Goal: Browse casually: Explore the website without a specific task or goal

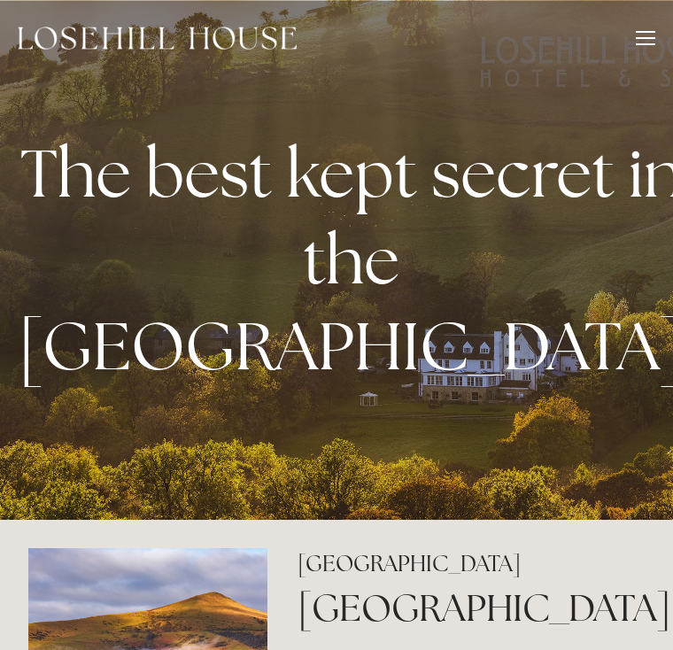
scroll to position [2975, 0]
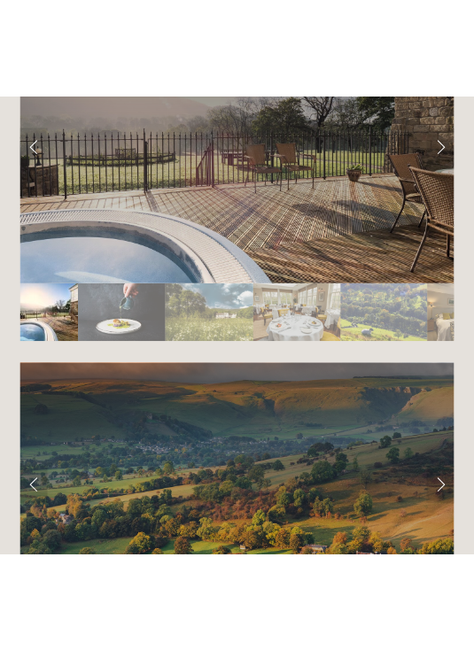
scroll to position [4816, 0]
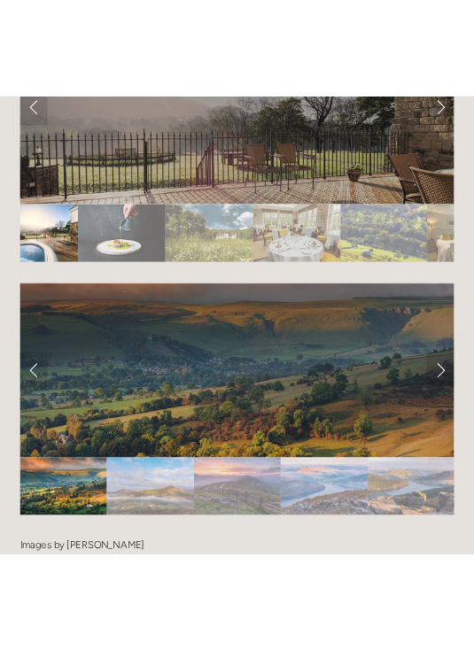
scroll to position [4816, 0]
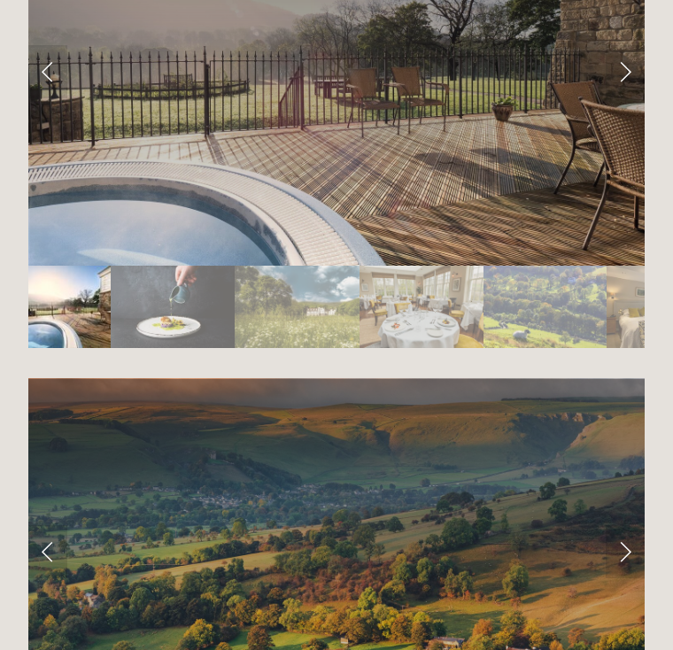
scroll to position [2975, 0]
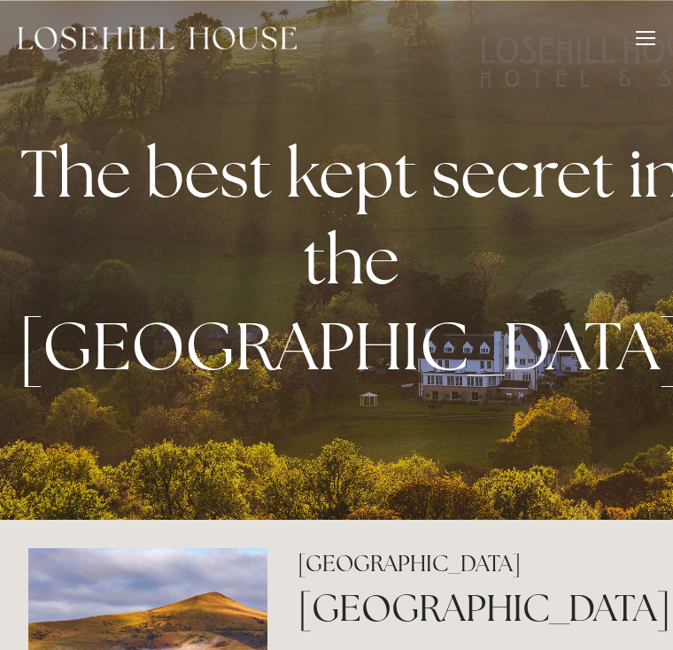
scroll to position [2975, 0]
